Goal: Transaction & Acquisition: Book appointment/travel/reservation

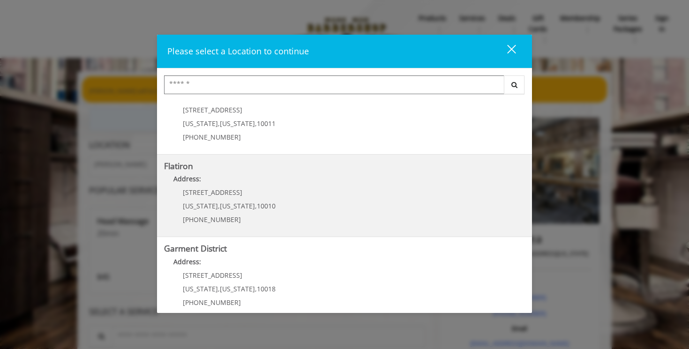
scroll to position [192, 0]
click at [243, 189] on p "10 E 23rd St" at bounding box center [229, 192] width 93 height 7
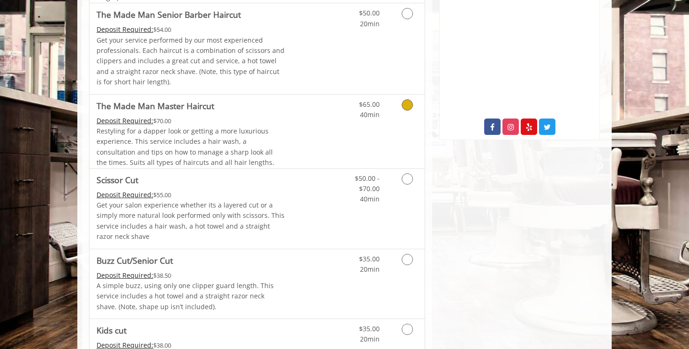
scroll to position [330, 0]
click at [396, 182] on link "Grooming services" at bounding box center [406, 186] width 24 height 36
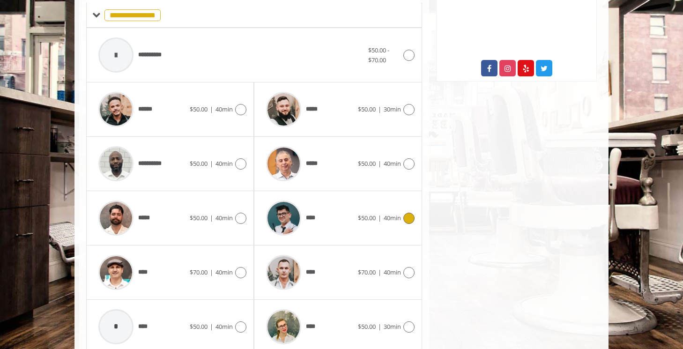
scroll to position [392, 0]
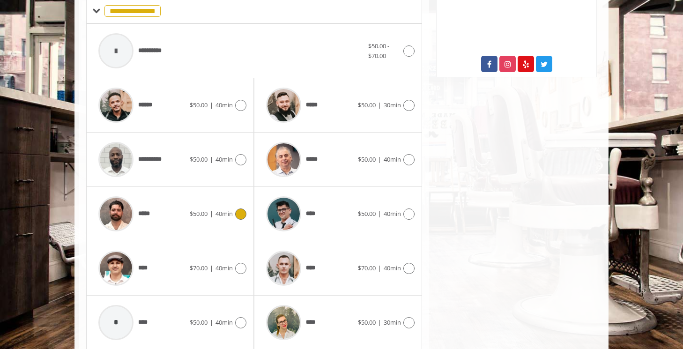
click at [231, 217] on span "40min" at bounding box center [224, 214] width 17 height 8
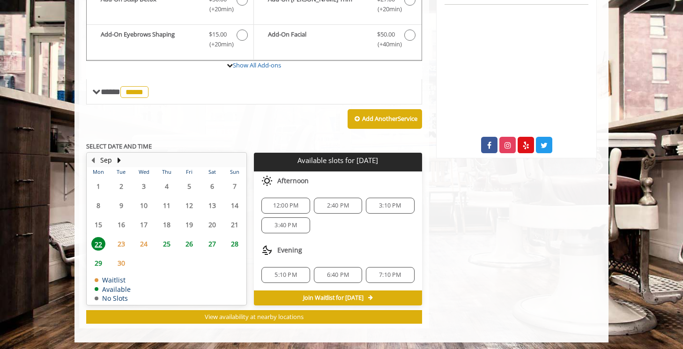
scroll to position [314, 0]
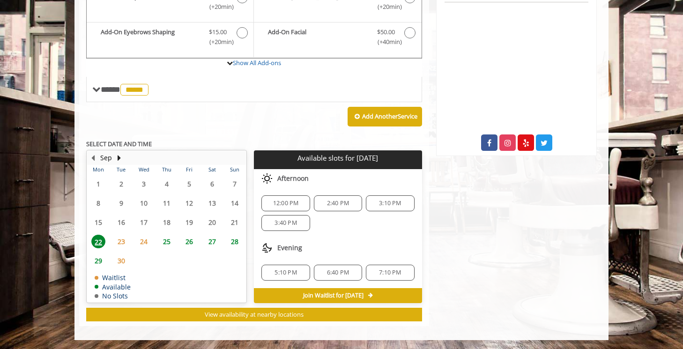
click at [285, 272] on span "5:10 PM" at bounding box center [286, 272] width 22 height 7
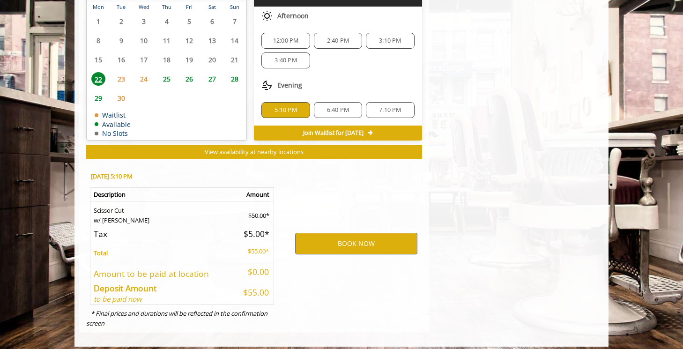
scroll to position [483, 0]
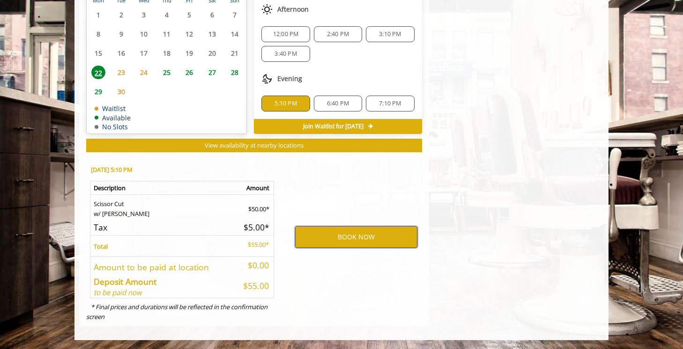
click at [351, 238] on button "BOOK NOW" at bounding box center [356, 237] width 122 height 22
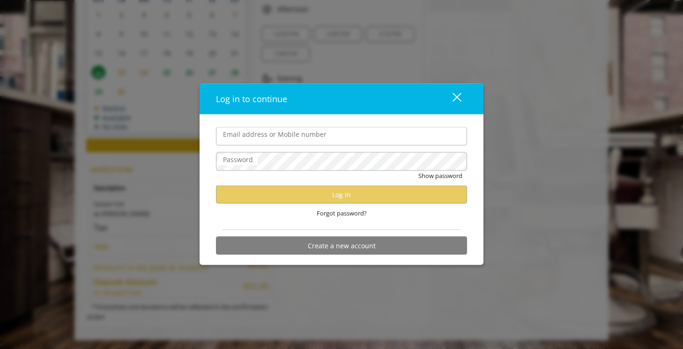
click at [323, 140] on input "Email address or Mobile number" at bounding box center [341, 136] width 251 height 19
type input "**********"
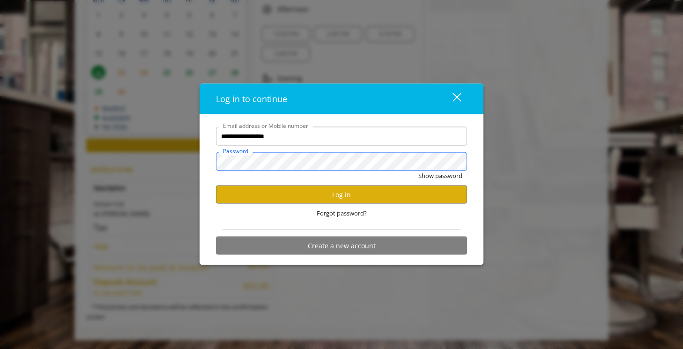
click at [419, 171] on button "Show password" at bounding box center [441, 176] width 44 height 10
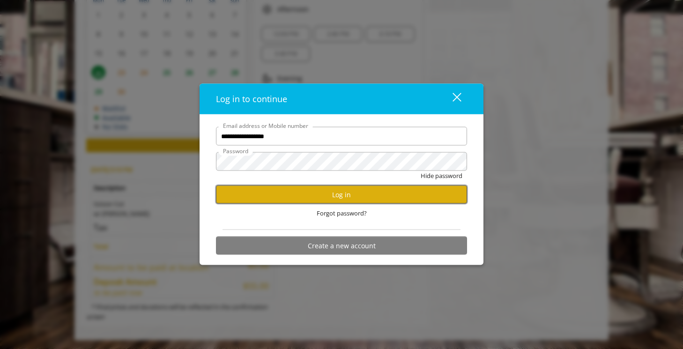
click at [351, 199] on button "Log in" at bounding box center [341, 195] width 251 height 18
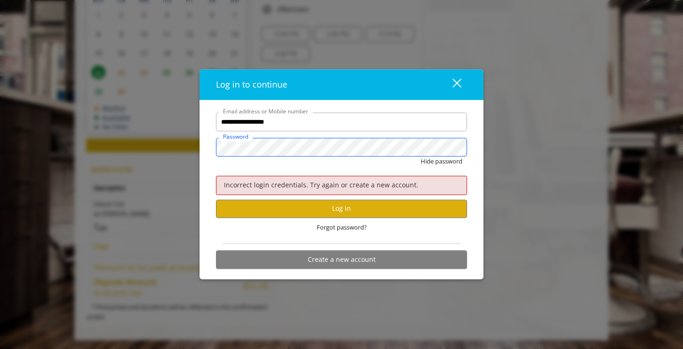
click at [421, 157] on button "Hide password" at bounding box center [442, 162] width 42 height 10
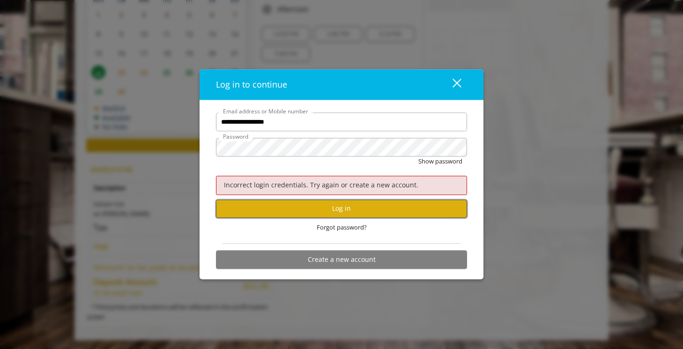
click at [330, 205] on button "Log in" at bounding box center [341, 209] width 251 height 18
click at [276, 206] on button "Log in" at bounding box center [341, 209] width 251 height 18
click at [459, 79] on div "close" at bounding box center [451, 85] width 19 height 14
